Goal: Use online tool/utility: Utilize a website feature to perform a specific function

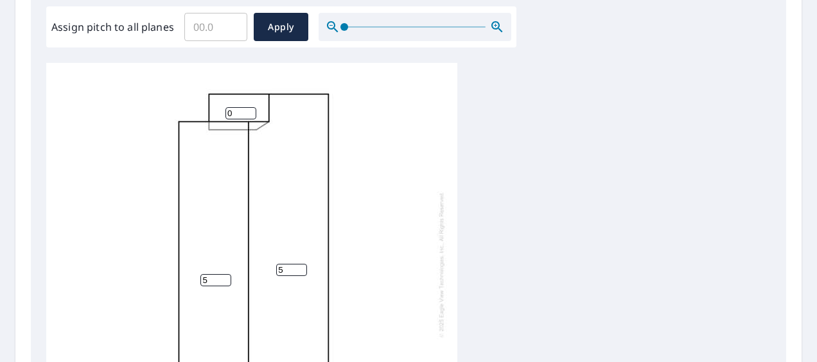
scroll to position [321, 0]
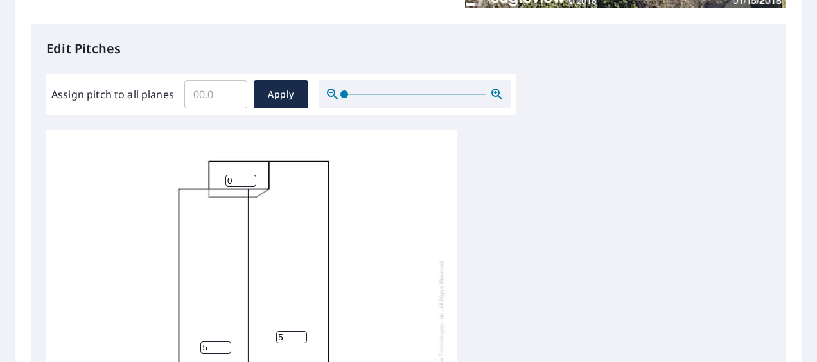
click at [213, 98] on input "Assign pitch to all planes" at bounding box center [215, 94] width 63 height 36
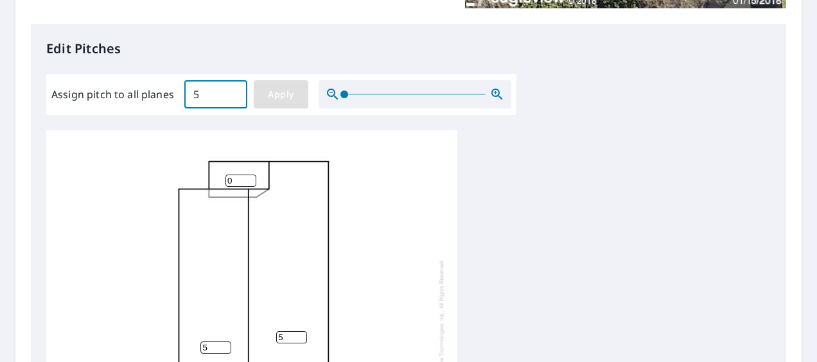
type input "5"
click at [276, 87] on span "Apply" at bounding box center [281, 95] width 34 height 16
type input "5"
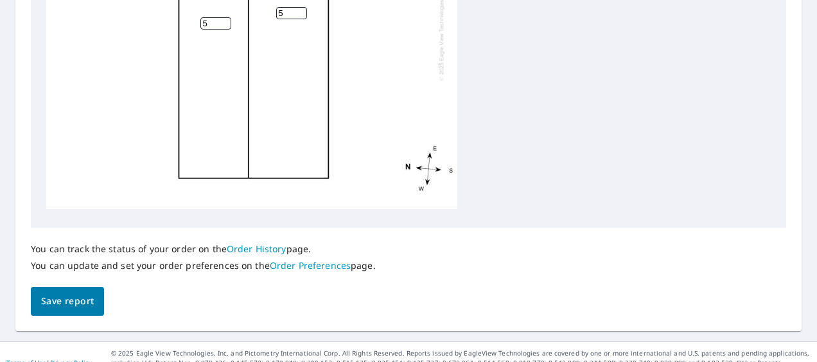
scroll to position [654, 0]
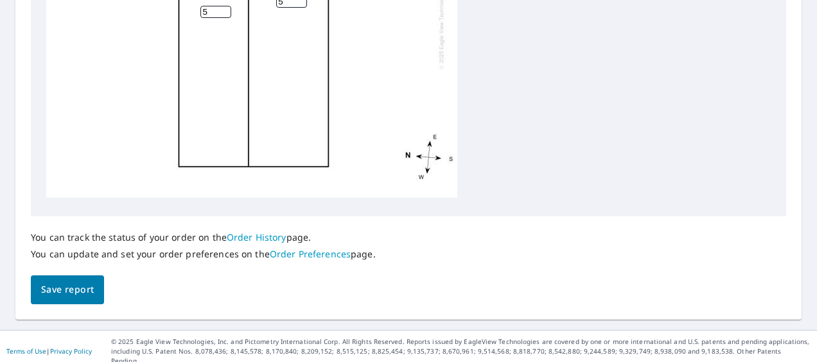
click at [76, 283] on span "Save report" at bounding box center [67, 290] width 53 height 16
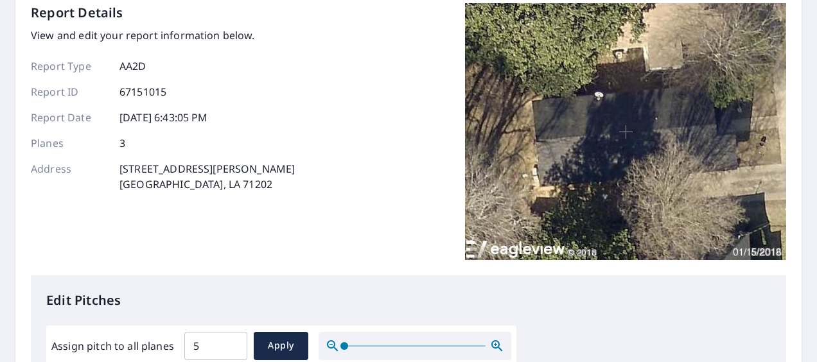
scroll to position [0, 0]
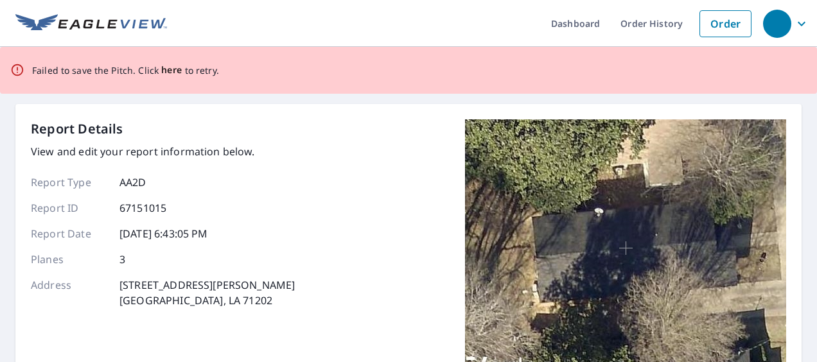
click at [168, 72] on span "here" at bounding box center [171, 70] width 21 height 16
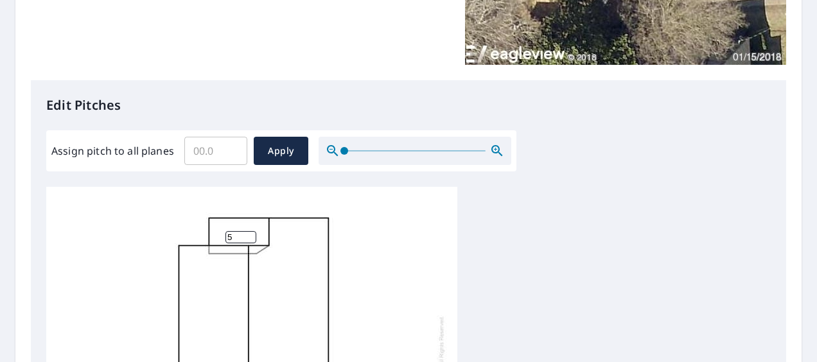
scroll to position [193, 0]
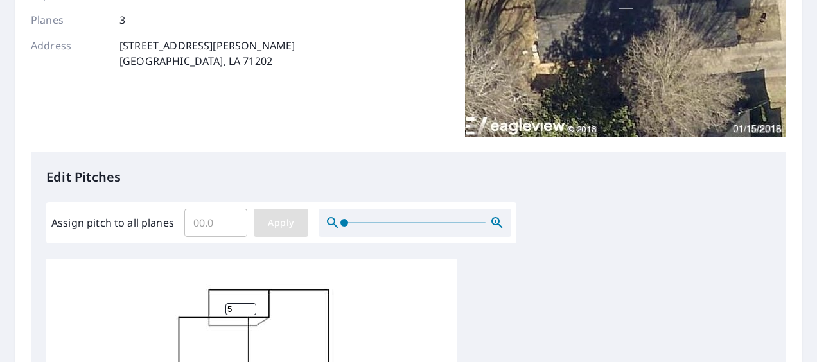
click at [282, 219] on span "Apply" at bounding box center [281, 223] width 34 height 16
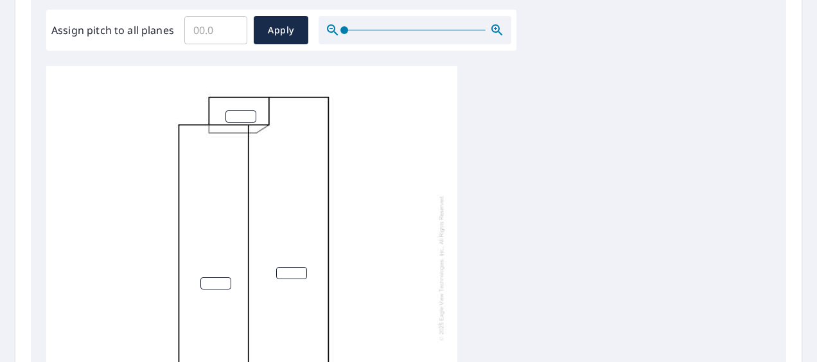
click at [237, 117] on input "number" at bounding box center [240, 116] width 31 height 12
type input "5"
click at [214, 274] on input "number" at bounding box center [215, 280] width 31 height 12
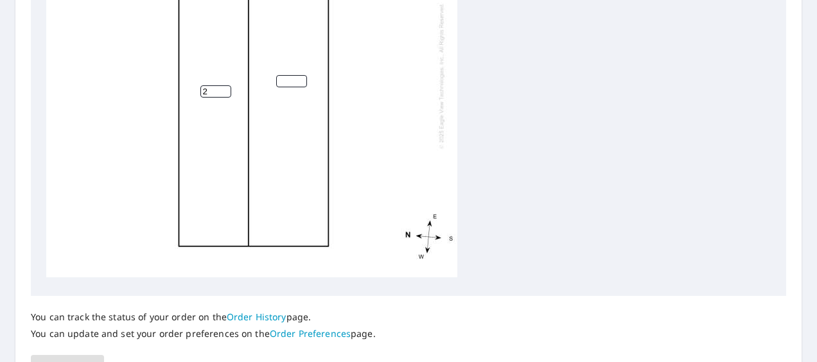
scroll to position [578, 0]
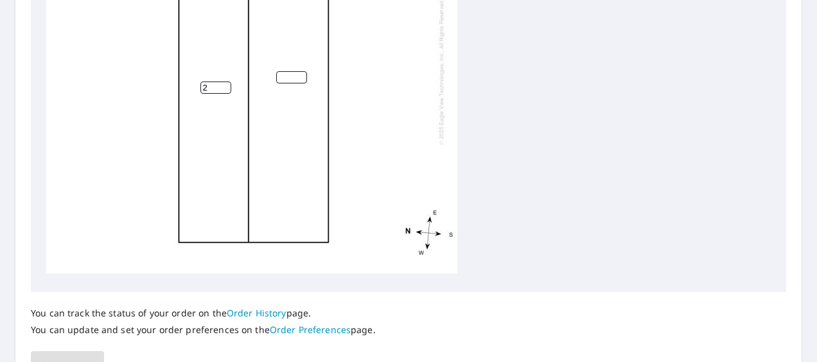
type input "2"
click at [288, 71] on input "number" at bounding box center [291, 77] width 31 height 12
type input "5"
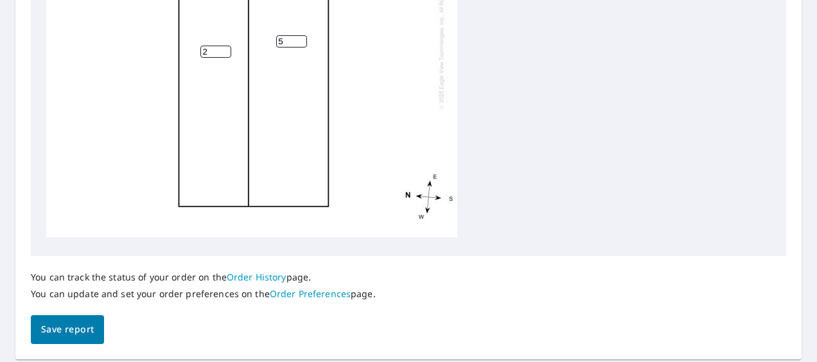
scroll to position [654, 0]
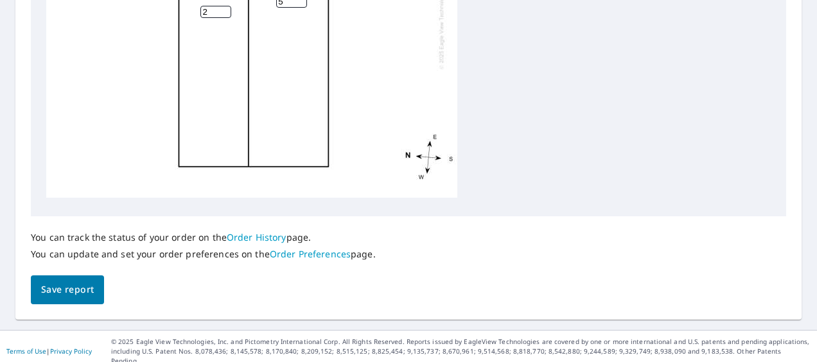
click at [72, 291] on span "Save report" at bounding box center [67, 290] width 53 height 16
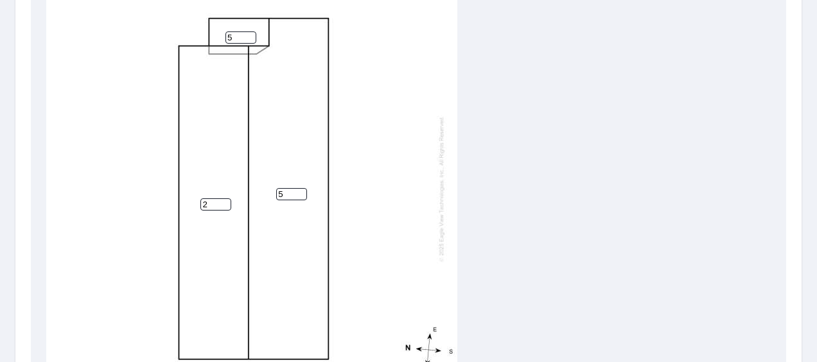
scroll to position [0, 0]
type input "1"
click at [221, 209] on input "1" at bounding box center [215, 208] width 31 height 12
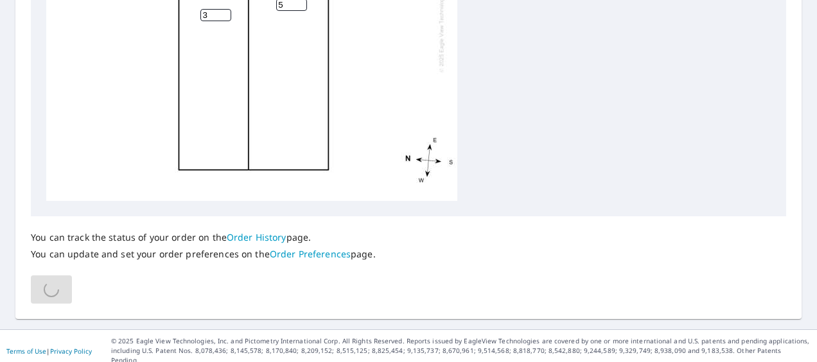
scroll to position [333, 0]
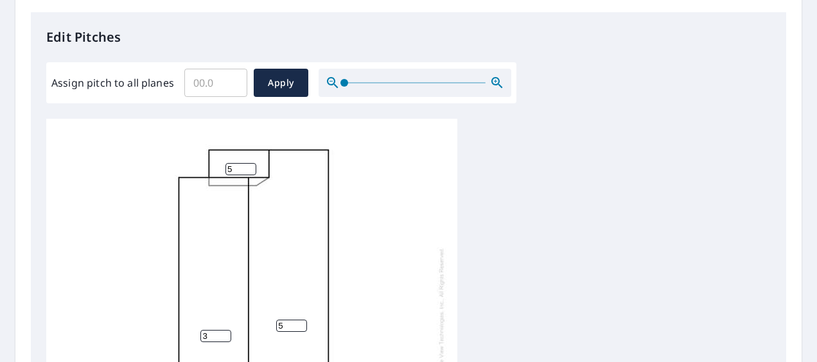
type input "3"
click at [222, 82] on input "Assign pitch to all planes" at bounding box center [215, 83] width 63 height 36
type input "5"
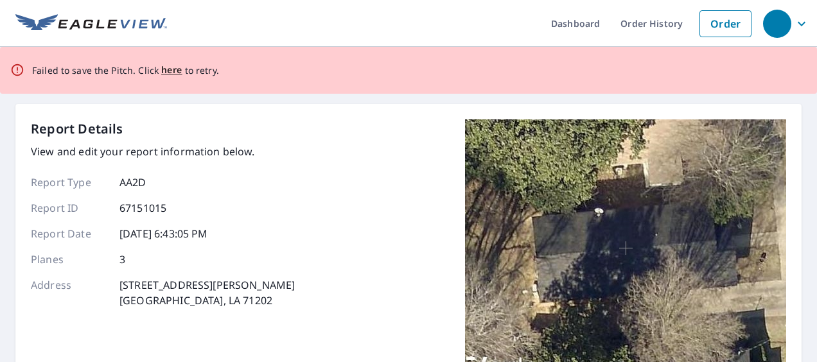
scroll to position [257, 0]
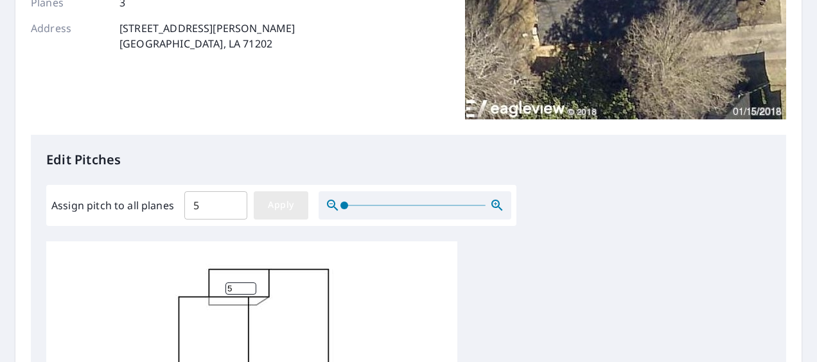
click at [278, 210] on span "Apply" at bounding box center [281, 205] width 34 height 16
type input "5"
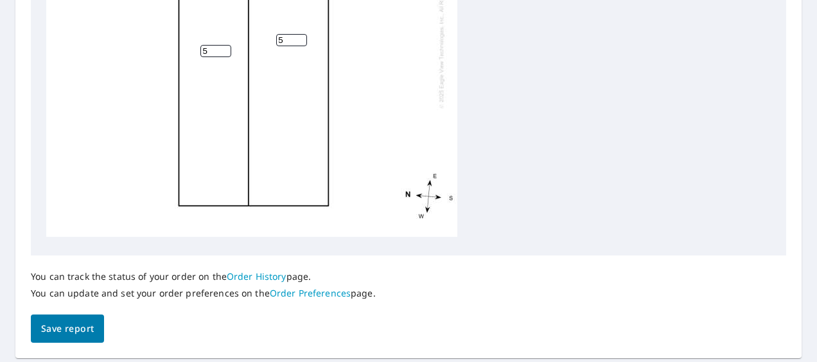
scroll to position [700, 0]
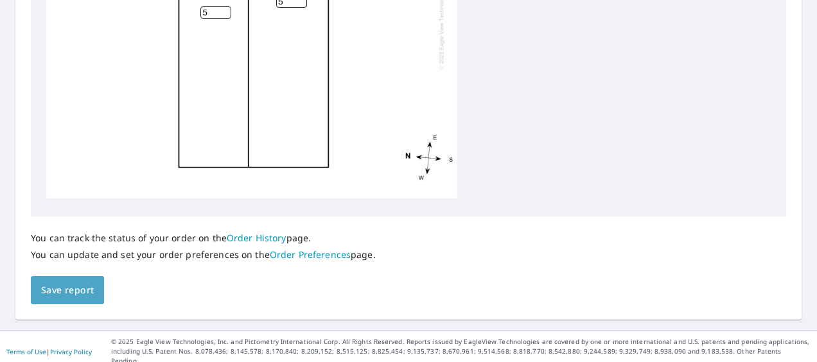
click at [66, 293] on span "Save report" at bounding box center [67, 290] width 53 height 16
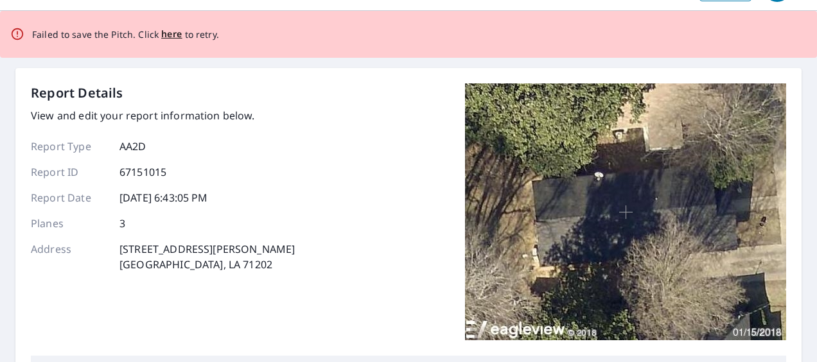
scroll to position [0, 0]
